Goal: Task Accomplishment & Management: Use online tool/utility

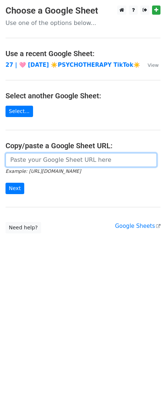
click at [71, 156] on input "url" at bounding box center [81, 160] width 151 height 14
paste input "https://docs.google.com/spreadsheets/d/1CinN5EeTzXt6jZSX76bsuSZ91rJ2GoFI8RyRpUX…"
type input "https://docs.google.com/spreadsheets/d/1CinN5EeTzXt6jZSX76bsuSZ91rJ2GoFI8RyRpUX…"
click at [6, 183] on input "Next" at bounding box center [15, 188] width 19 height 11
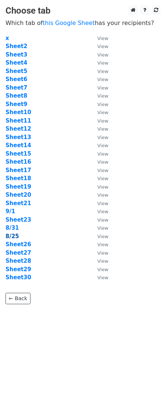
click at [15, 237] on strong "8/25" at bounding box center [13, 236] width 14 height 7
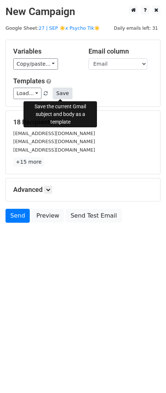
click at [53, 89] on button "Save" at bounding box center [62, 93] width 19 height 11
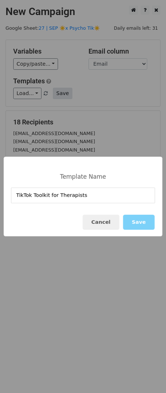
type input "TikTok Toolkit for Therapists"
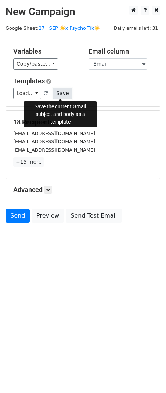
click at [65, 97] on button "Save" at bounding box center [62, 93] width 19 height 11
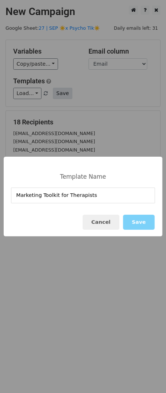
type input "Marketing Toolkit for Therapists"
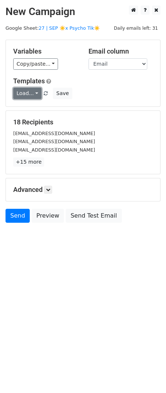
click at [17, 95] on link "Load..." at bounding box center [27, 93] width 28 height 11
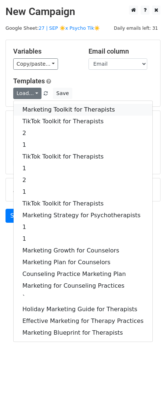
click at [35, 107] on link "Marketing Toolkit for Therapists" at bounding box center [83, 110] width 139 height 12
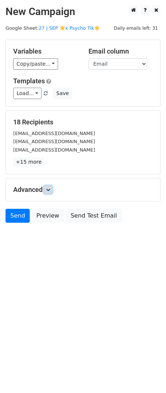
click at [50, 189] on icon at bounding box center [48, 189] width 4 height 4
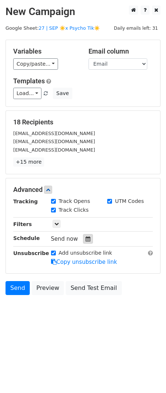
click at [83, 235] on div at bounding box center [88, 239] width 10 height 10
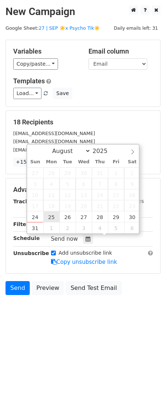
type input "2025-08-25 12:00"
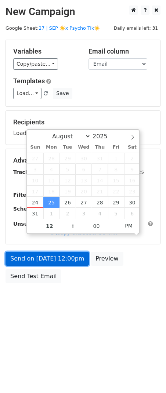
click at [51, 256] on link "Send on Aug 25 at 12:00pm" at bounding box center [47, 259] width 83 height 14
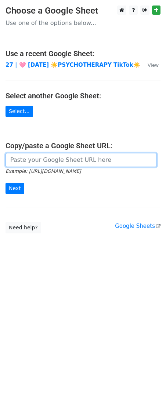
click at [77, 167] on form "Example: https://docs.google.com/spreadsheets/d/abc/edit Next" at bounding box center [83, 173] width 155 height 41
paste input "https://docs.google.com/spreadsheets/d/1CinN5EeTzXt6jZSX76bsuSZ91rJ2GoFI8RyRpUX…"
type input "https://docs.google.com/spreadsheets/d/1CinN5EeTzXt6jZSX76bsuSZ91rJ2GoFI8RyRpUX…"
click at [6, 183] on input "Next" at bounding box center [15, 188] width 19 height 11
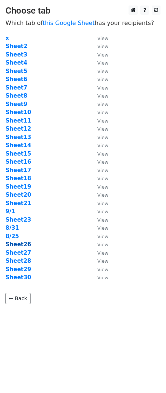
click at [23, 242] on strong "Sheet26" at bounding box center [19, 244] width 26 height 7
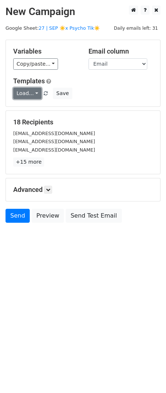
click at [25, 90] on link "Load..." at bounding box center [27, 93] width 28 height 11
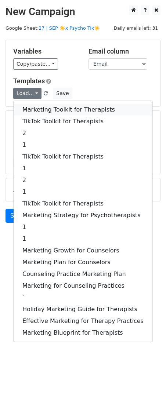
click at [32, 104] on link "Marketing Toolkit for Therapists" at bounding box center [83, 110] width 139 height 12
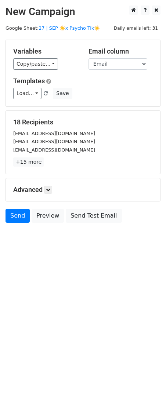
click at [53, 194] on div "Advanced Tracking Track Opens UTM Codes Track Clicks Filters Only include sprea…" at bounding box center [83, 189] width 154 height 23
click at [48, 187] on icon at bounding box center [48, 189] width 4 height 4
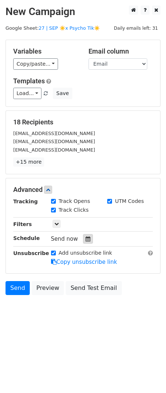
click at [87, 237] on div at bounding box center [88, 239] width 10 height 10
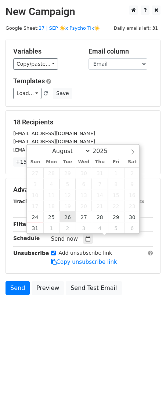
type input "2025-08-26 12:00"
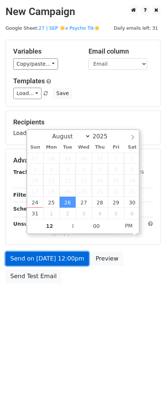
click at [44, 257] on link "Send on Aug 26 at 12:00pm" at bounding box center [47, 259] width 83 height 14
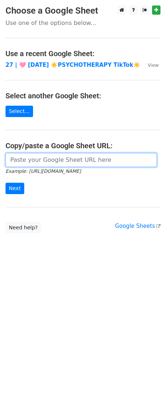
click at [58, 163] on input "url" at bounding box center [81, 160] width 151 height 14
paste input "[URL][DOMAIN_NAME]"
type input "[URL][DOMAIN_NAME]"
click at [6, 183] on input "Next" at bounding box center [15, 188] width 19 height 11
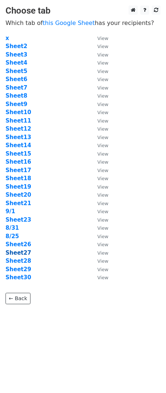
click at [21, 253] on strong "Sheet27" at bounding box center [19, 252] width 26 height 7
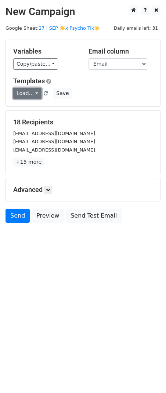
click at [32, 91] on link "Load..." at bounding box center [27, 93] width 28 height 11
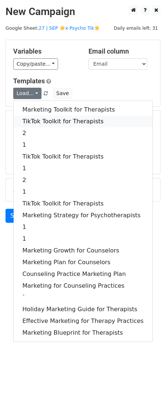
click at [49, 120] on link "TikTok Toolkit for Therapists" at bounding box center [83, 122] width 139 height 12
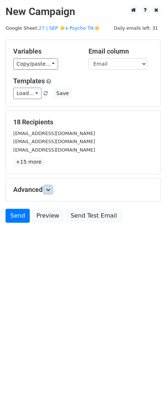
click at [46, 191] on link at bounding box center [48, 190] width 8 height 8
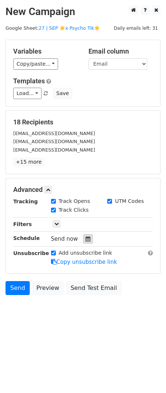
click at [83, 235] on div at bounding box center [88, 239] width 10 height 10
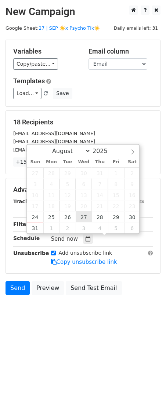
type input "2025-08-27 12:00"
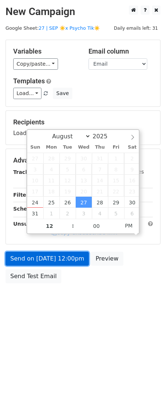
click at [66, 263] on link "Send on Aug 27 at 12:00pm" at bounding box center [47, 259] width 83 height 14
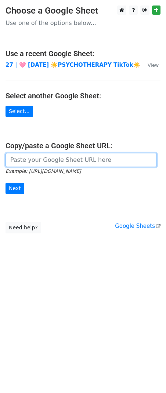
click at [65, 160] on input "url" at bounding box center [81, 160] width 151 height 14
paste input "[URL][DOMAIN_NAME]"
type input "https://docs.google.com/spreadsheets/d/1CinN5EeTzXt6jZSX76bsuSZ91rJ2GoFI8RyRpUX…"
click at [6, 183] on input "Next" at bounding box center [15, 188] width 19 height 11
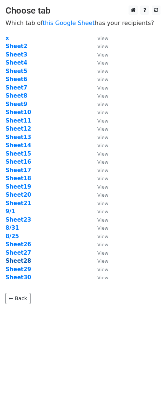
click at [24, 263] on strong "Sheet28" at bounding box center [19, 260] width 26 height 7
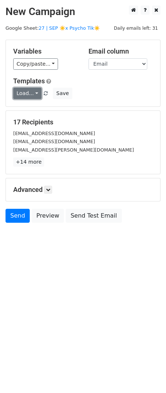
click at [22, 93] on link "Load..." at bounding box center [27, 93] width 28 height 11
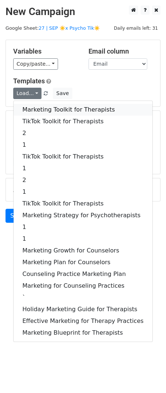
click at [33, 113] on link "Marketing Toolkit for Therapists" at bounding box center [83, 110] width 139 height 12
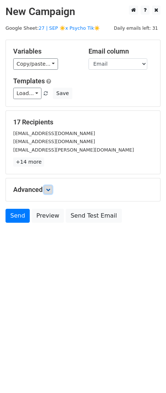
click at [46, 189] on link at bounding box center [48, 190] width 8 height 8
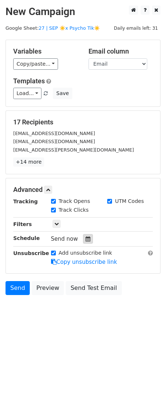
click at [87, 240] on icon at bounding box center [87, 238] width 5 height 5
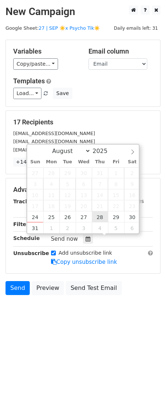
type input "[DATE] 12:00"
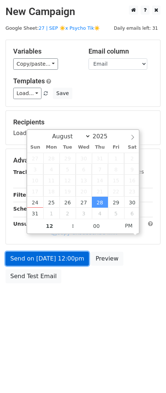
click at [69, 257] on link "Send on [DATE] 12:00pm" at bounding box center [47, 259] width 83 height 14
